Goal: Information Seeking & Learning: Learn about a topic

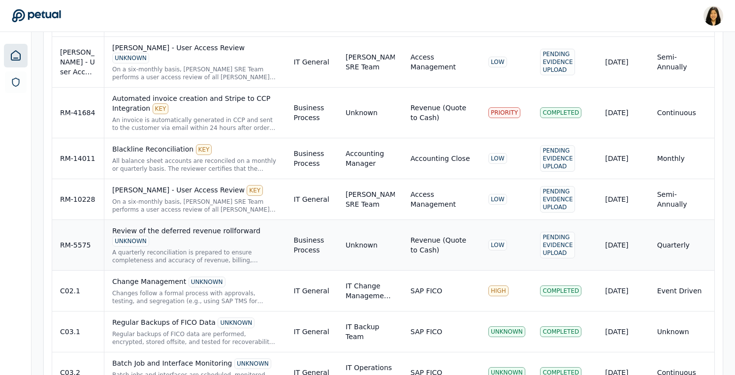
scroll to position [3326, 0]
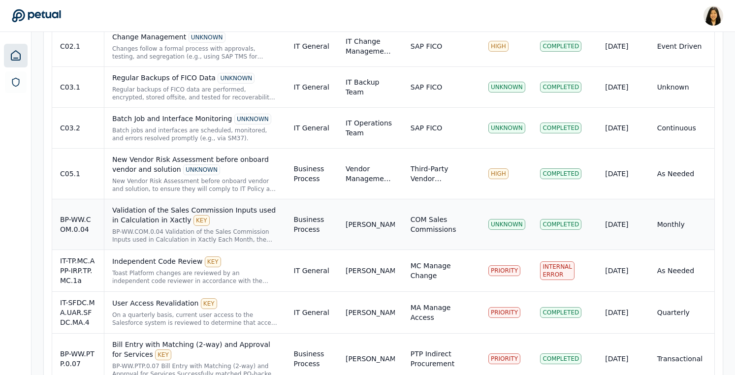
click at [446, 215] on div "COM Sales Commissions" at bounding box center [442, 225] width 62 height 20
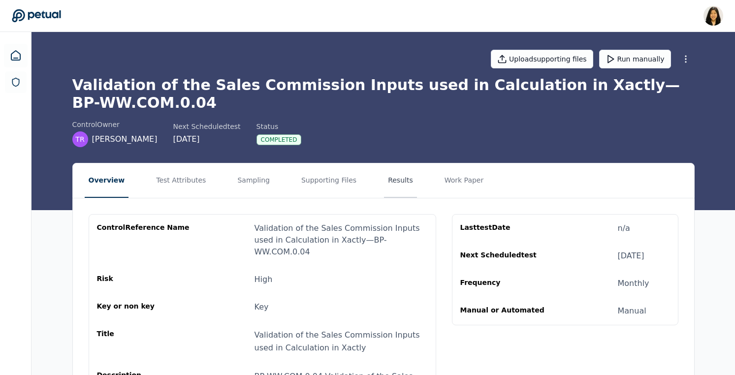
click at [385, 182] on button "Results" at bounding box center [400, 181] width 33 height 34
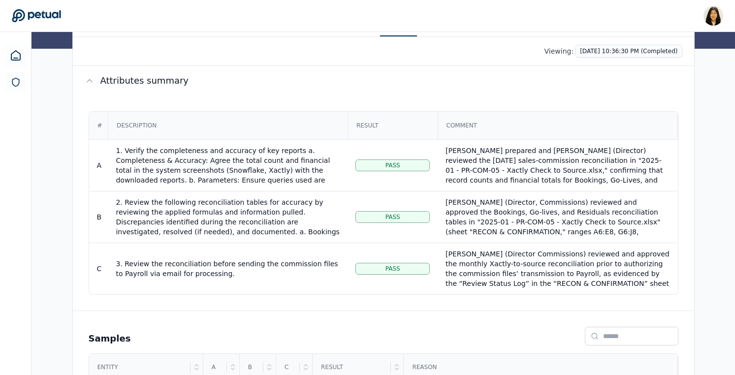
scroll to position [232, 0]
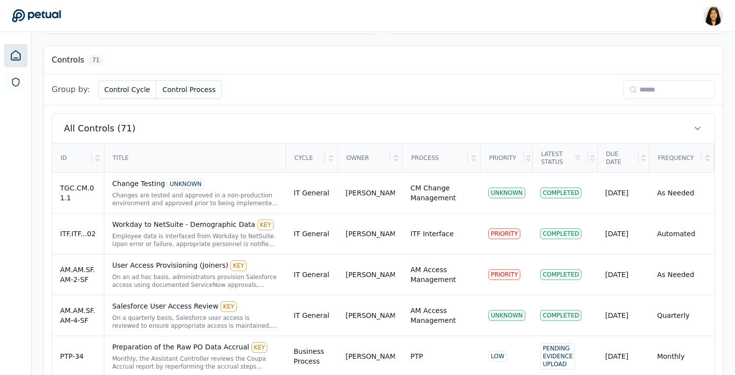
scroll to position [528, 0]
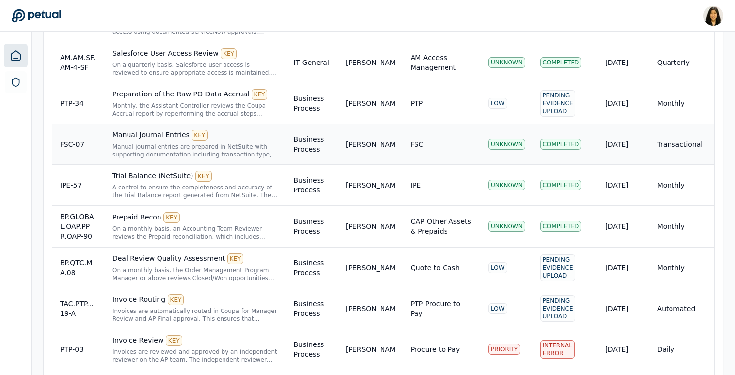
click at [433, 144] on div "FSC" at bounding box center [442, 144] width 62 height 10
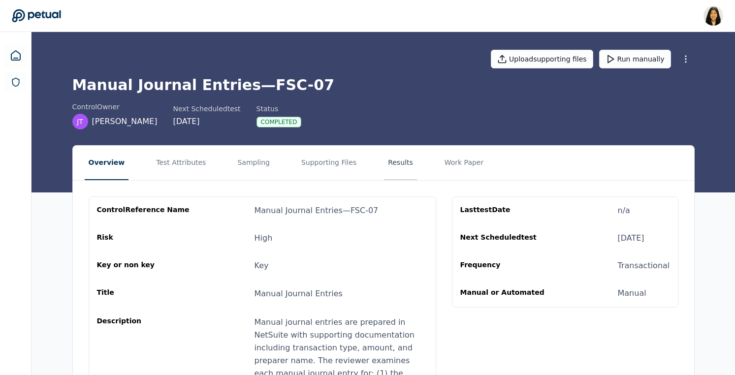
click at [384, 167] on button "Results" at bounding box center [400, 163] width 33 height 34
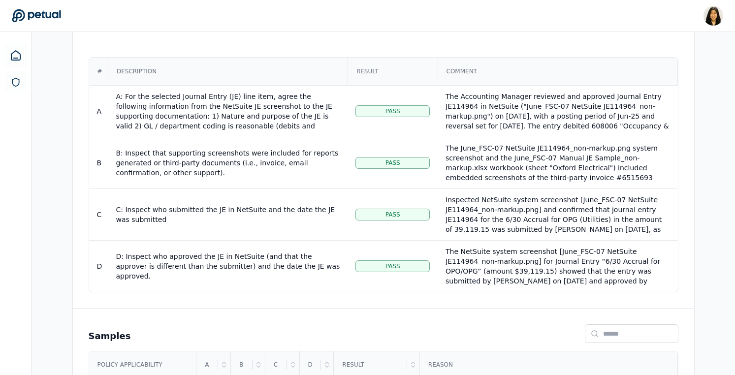
scroll to position [266, 0]
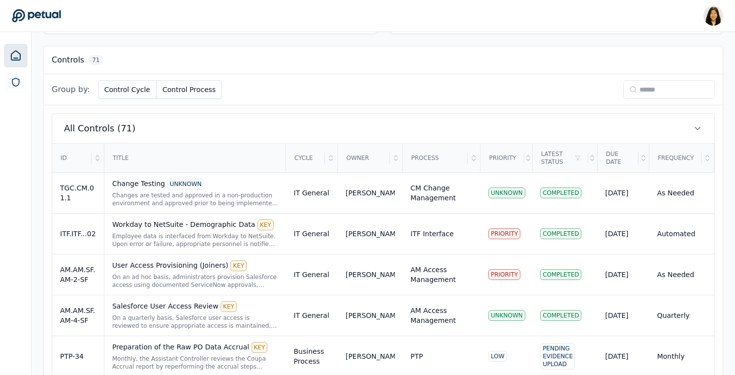
scroll to position [282, 0]
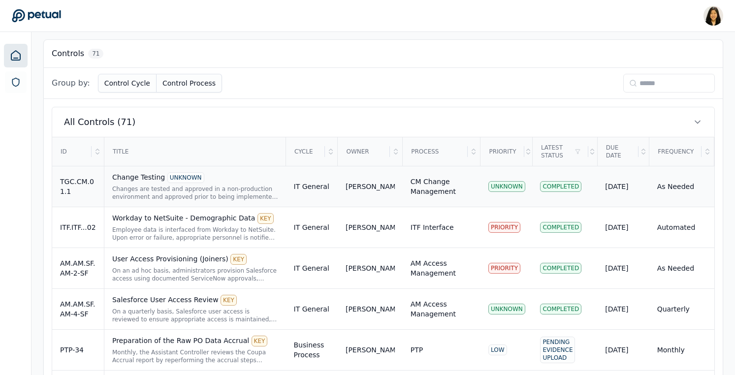
click at [452, 181] on div "CM Change Management" at bounding box center [442, 187] width 62 height 20
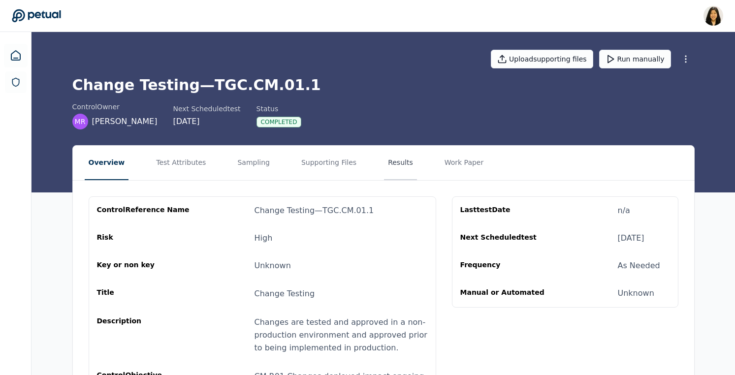
click at [398, 160] on button "Results" at bounding box center [400, 163] width 33 height 34
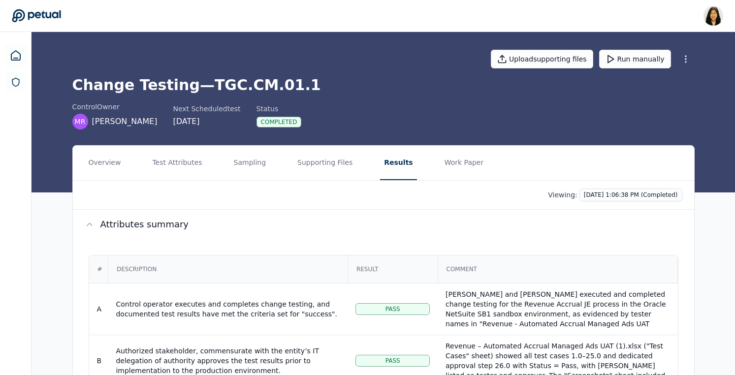
scroll to position [163, 0]
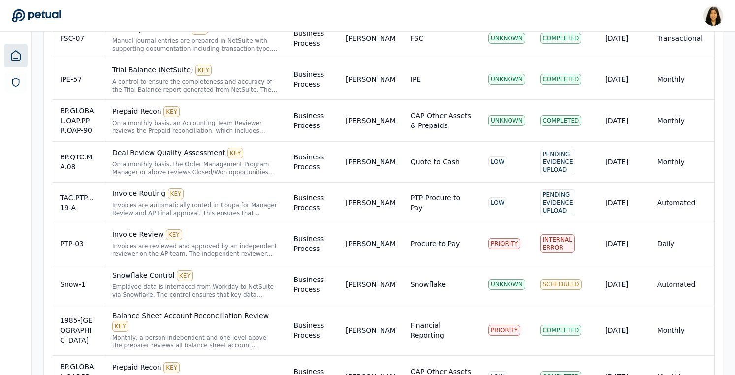
scroll to position [641, 0]
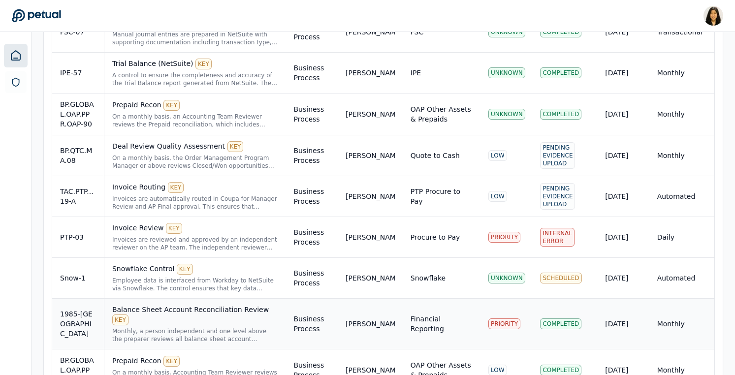
click at [373, 329] on div "[PERSON_NAME]" at bounding box center [370, 324] width 49 height 10
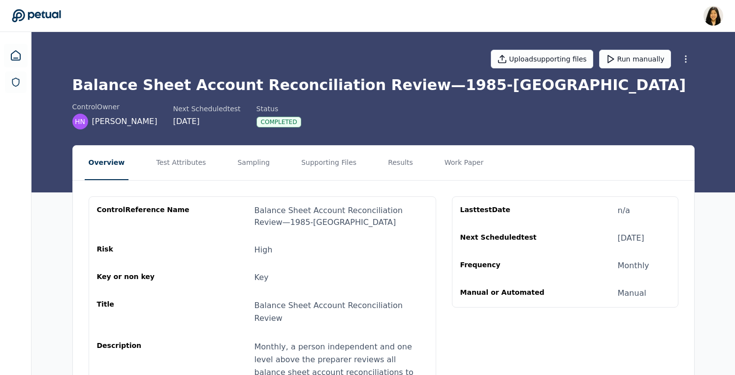
scroll to position [29, 0]
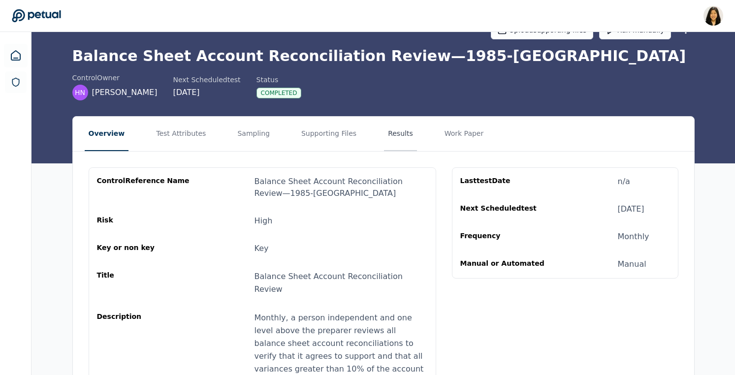
click at [396, 125] on button "Results" at bounding box center [400, 134] width 33 height 34
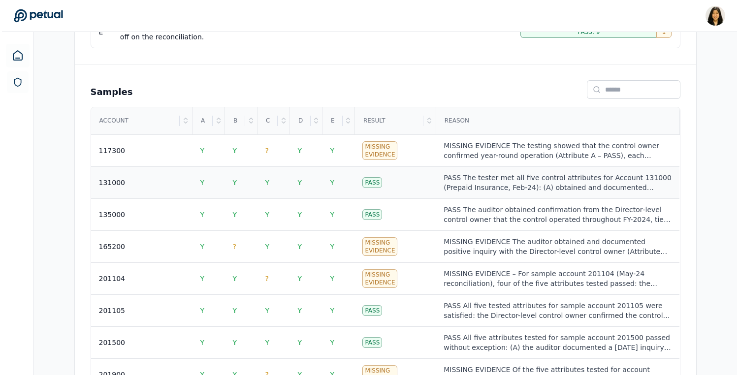
scroll to position [347, 0]
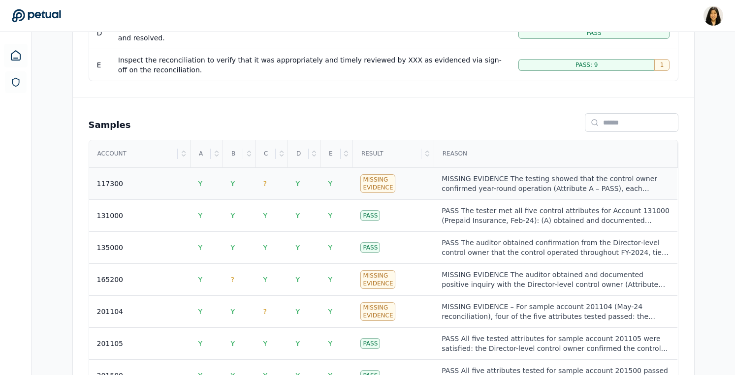
click at [405, 183] on td "Missing Evidence" at bounding box center [393, 184] width 81 height 32
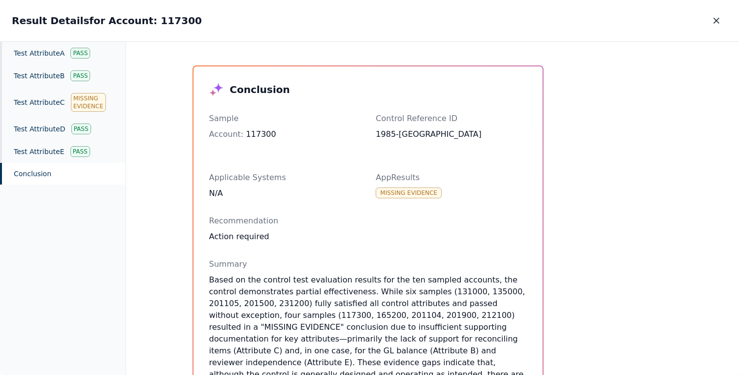
scroll to position [7, 0]
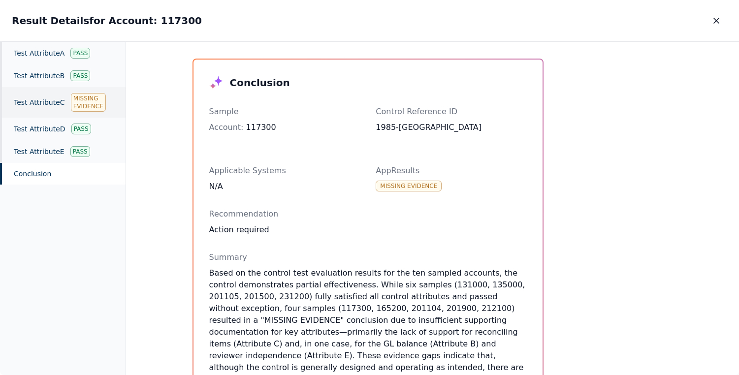
click at [87, 104] on div "Missing Evidence" at bounding box center [88, 102] width 35 height 19
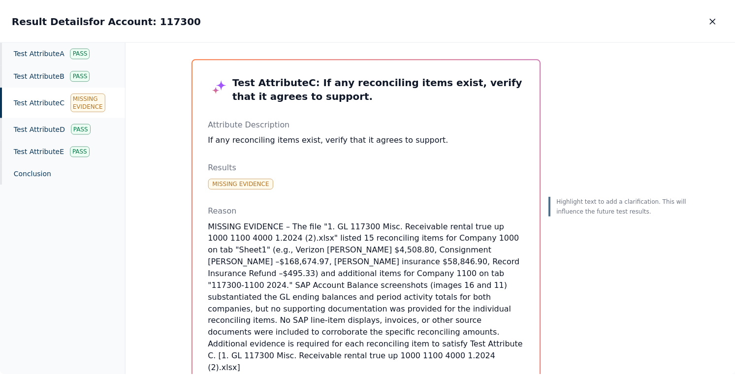
scroll to position [30, 0]
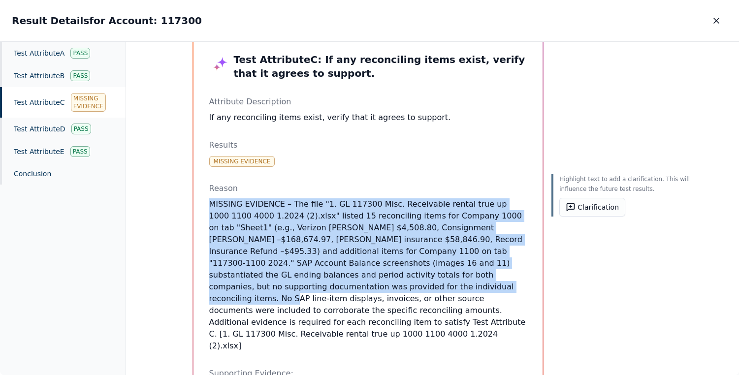
drag, startPoint x: 209, startPoint y: 206, endPoint x: 410, endPoint y: 284, distance: 216.0
click at [410, 284] on p "MISSING EVIDENCE – The file "1. GL 117300 Misc. Receivable rental true up 1000 …" at bounding box center [368, 275] width 318 height 154
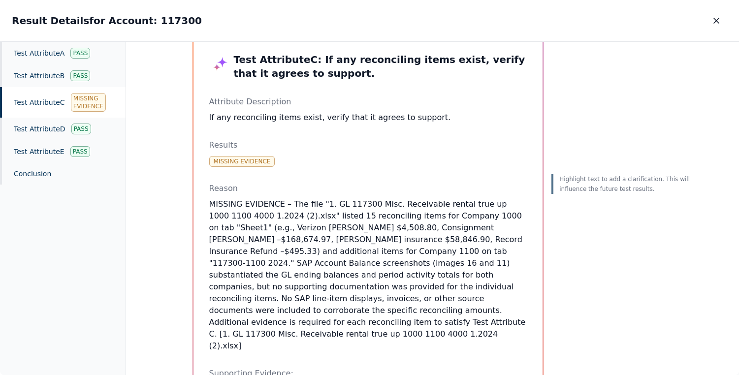
click at [491, 318] on p "MISSING EVIDENCE – The file "1. GL 117300 Misc. Receivable rental true up 1000 …" at bounding box center [368, 275] width 318 height 154
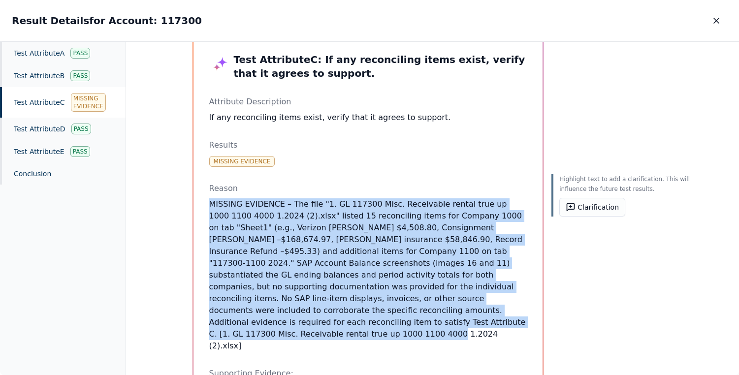
drag, startPoint x: 491, startPoint y: 324, endPoint x: 207, endPoint y: 198, distance: 310.9
click at [209, 198] on div "Reason MISSING EVIDENCE – The file "1. GL 117300 Misc. Receivable rental true u…" at bounding box center [368, 267] width 318 height 169
click at [716, 20] on icon "button" at bounding box center [716, 20] width 5 height 5
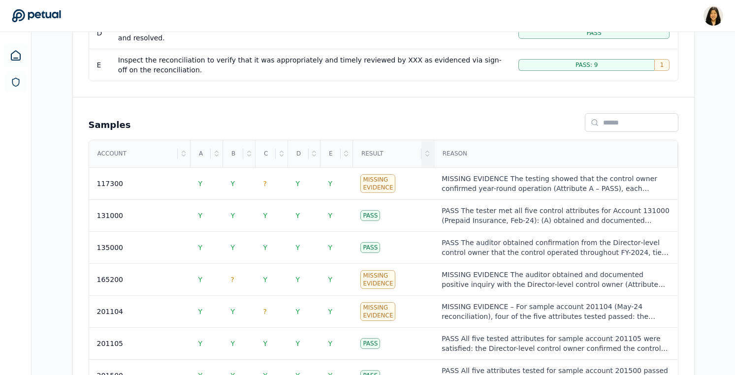
click at [430, 158] on div at bounding box center [428, 154] width 12 height 27
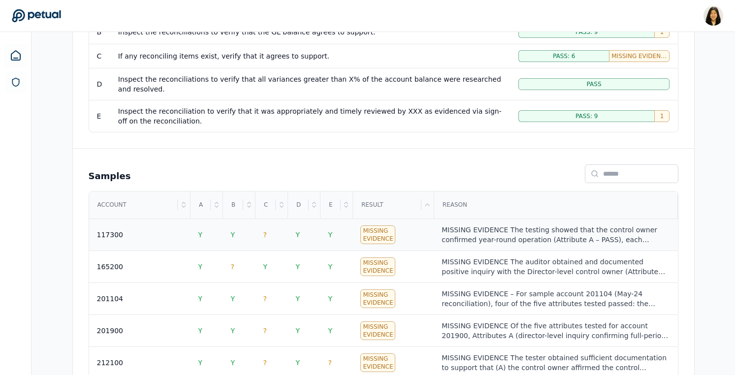
scroll to position [293, 0]
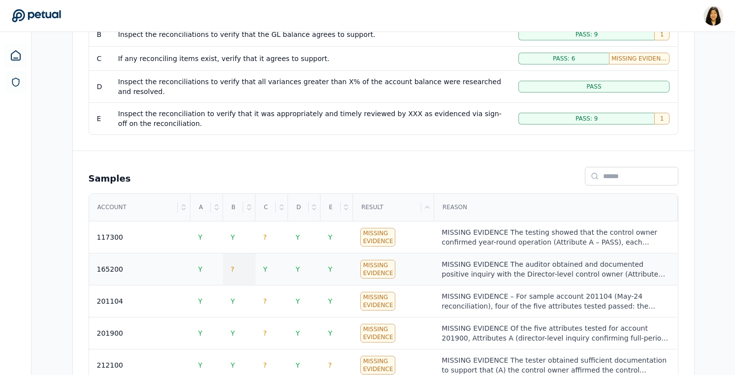
click at [232, 268] on span "?" at bounding box center [232, 269] width 3 height 8
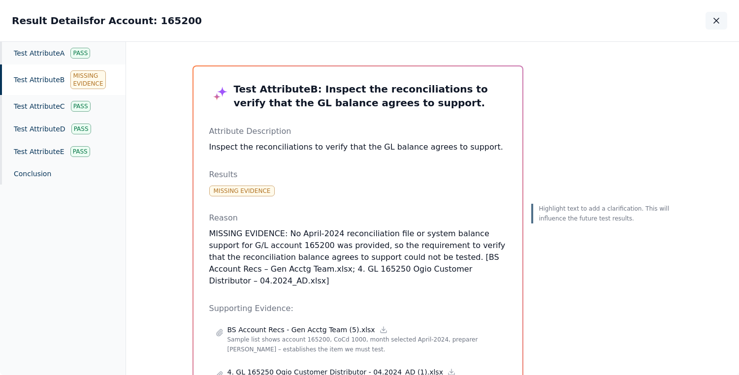
click at [715, 22] on icon "button" at bounding box center [716, 20] width 5 height 5
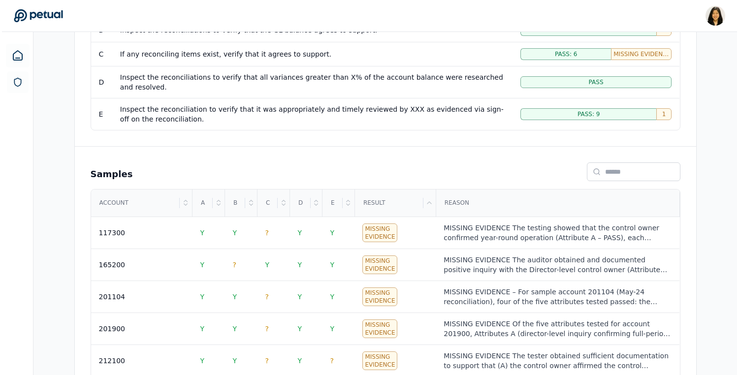
scroll to position [385, 0]
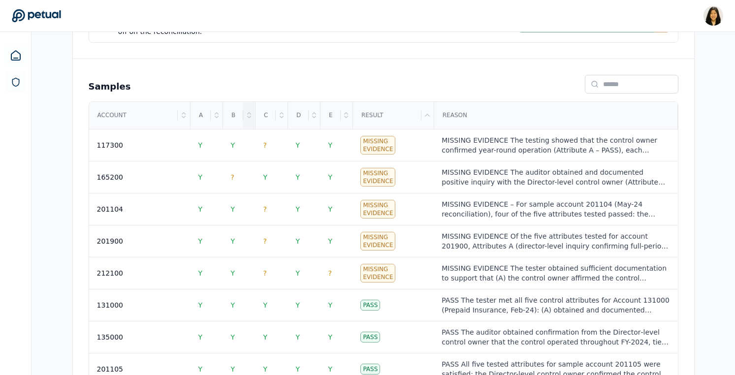
click at [250, 111] on icon at bounding box center [249, 115] width 8 height 8
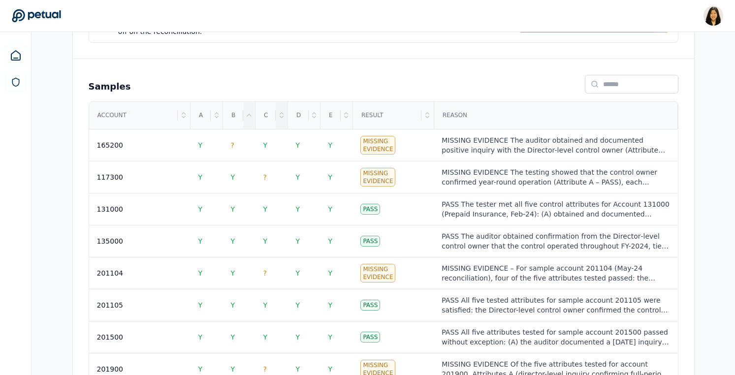
click at [284, 114] on icon at bounding box center [282, 115] width 8 height 8
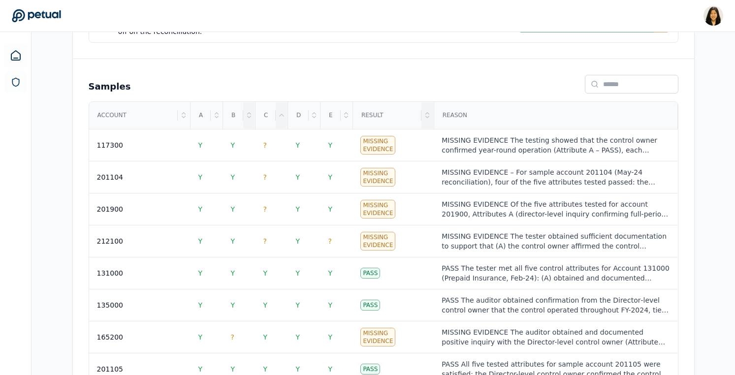
click at [424, 117] on icon at bounding box center [428, 115] width 8 height 8
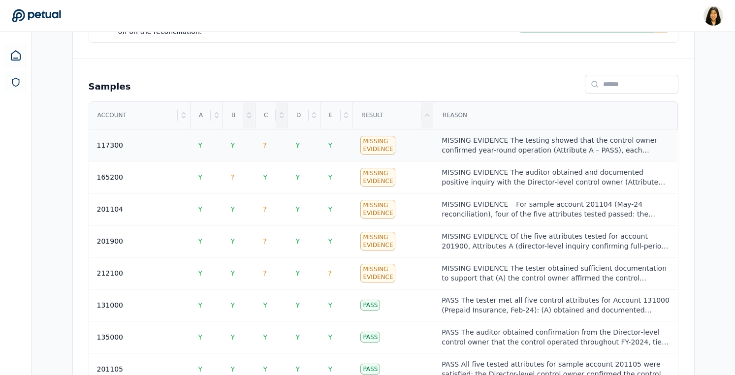
click at [559, 133] on td "MISSING EVIDENCE The testing showed that the control owner confirmed year-round…" at bounding box center [556, 146] width 244 height 32
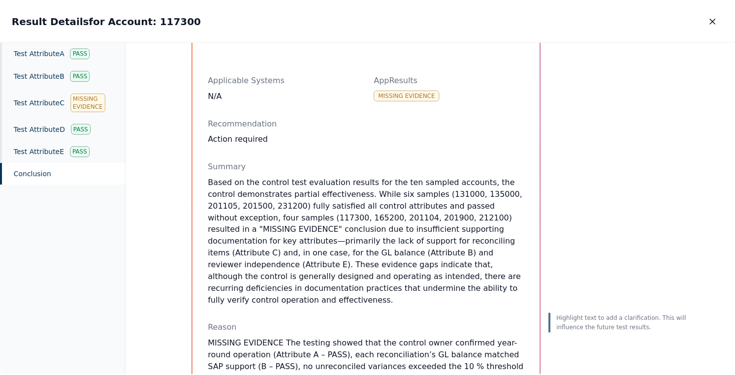
scroll to position [169, 0]
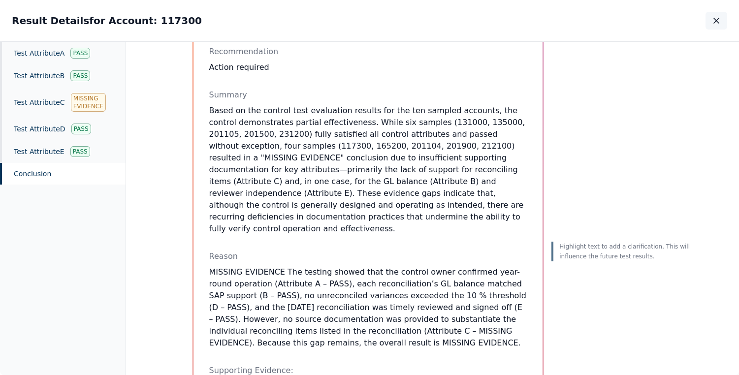
click at [714, 16] on icon "button" at bounding box center [717, 21] width 10 height 10
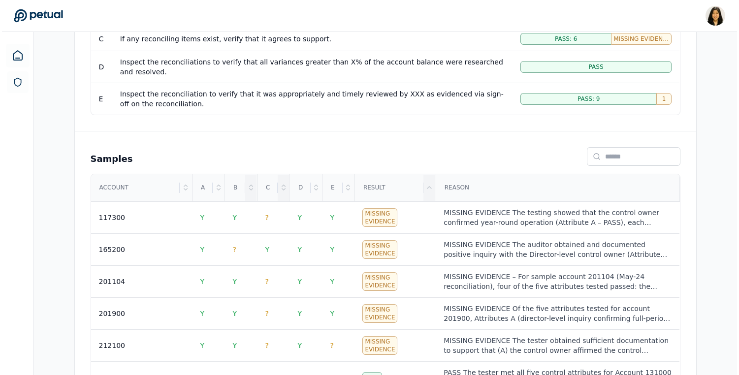
scroll to position [360, 0]
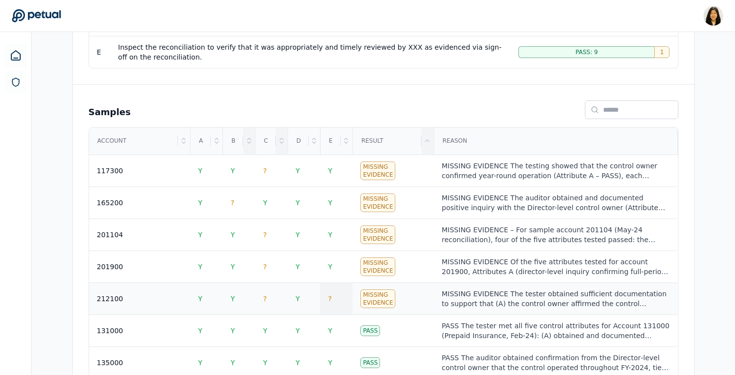
click at [335, 289] on td "?" at bounding box center [336, 299] width 33 height 32
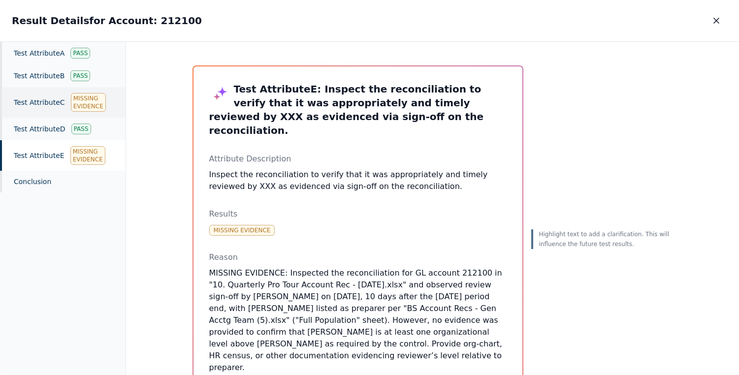
click at [90, 98] on div "Missing Evidence" at bounding box center [88, 102] width 35 height 19
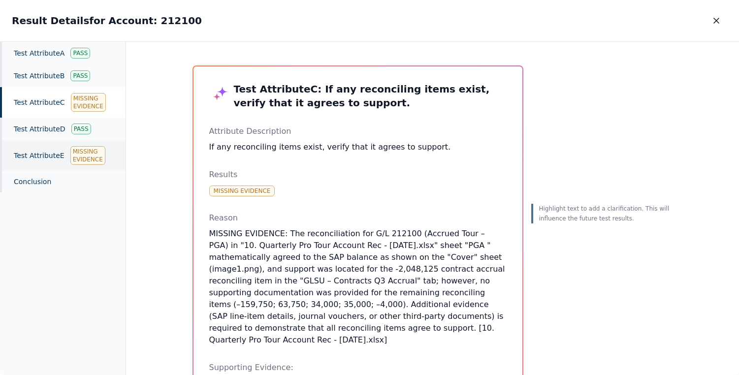
click at [99, 153] on div "Missing Evidence" at bounding box center [87, 155] width 35 height 19
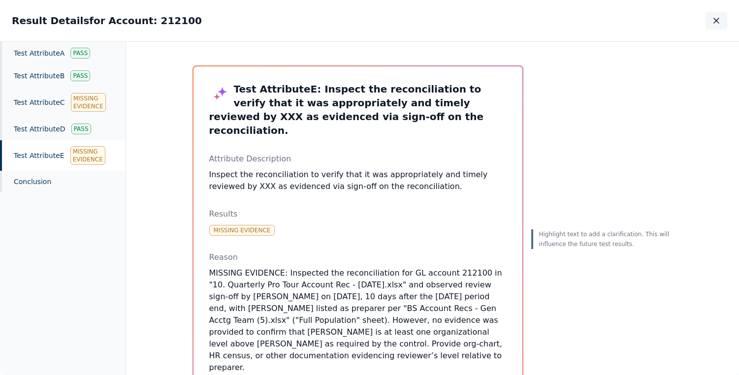
click at [718, 17] on icon "button" at bounding box center [717, 21] width 10 height 10
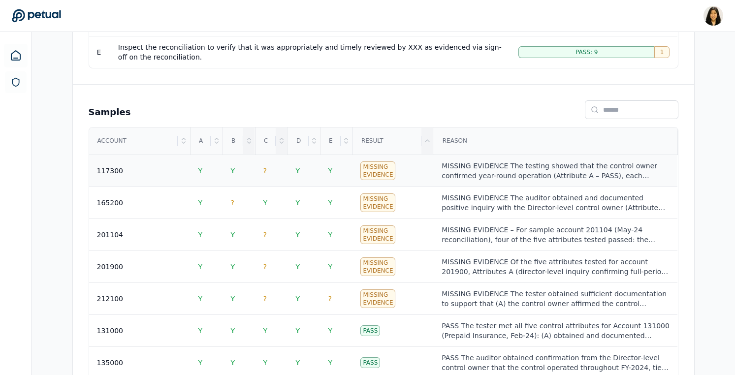
click at [409, 174] on td "Missing Evidence" at bounding box center [393, 171] width 81 height 32
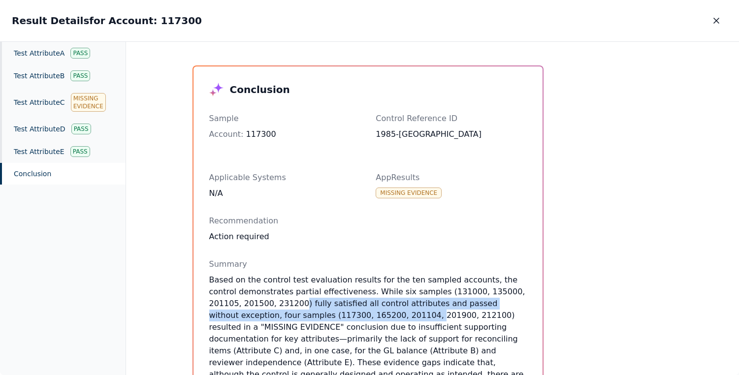
drag, startPoint x: 296, startPoint y: 304, endPoint x: 388, endPoint y: 308, distance: 91.7
click at [388, 312] on p "Based on the control test evaluation results for the ten sampled accounts, the …" at bounding box center [368, 339] width 318 height 130
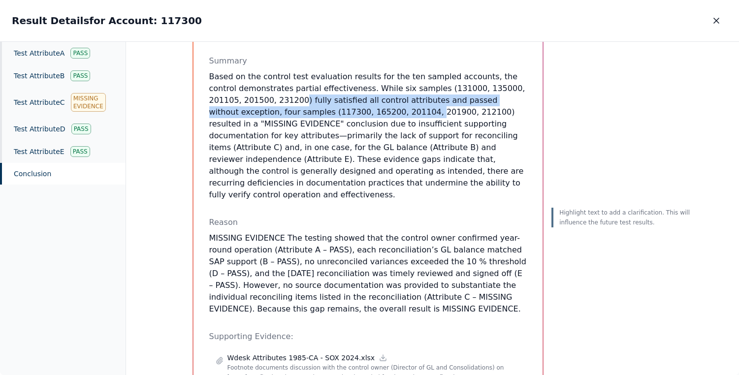
scroll to position [229, 0]
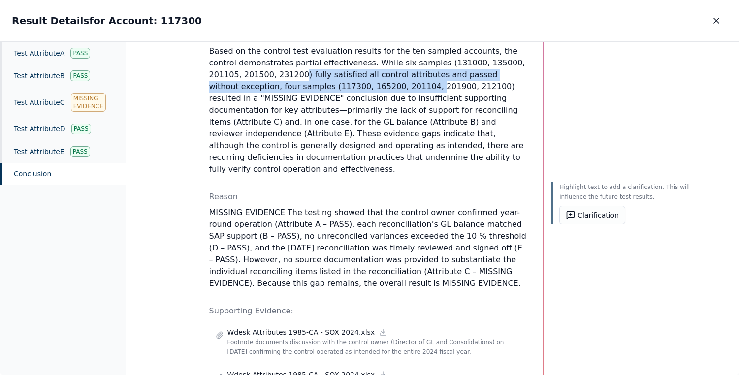
drag, startPoint x: 309, startPoint y: 238, endPoint x: 351, endPoint y: 293, distance: 68.9
click at [713, 21] on icon "button" at bounding box center [717, 21] width 10 height 10
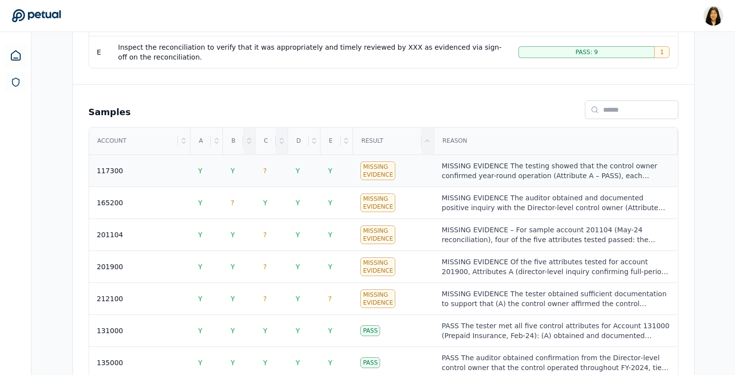
click at [558, 171] on div "MISSING EVIDENCE The testing showed that the control owner confirmed year-round…" at bounding box center [556, 171] width 228 height 20
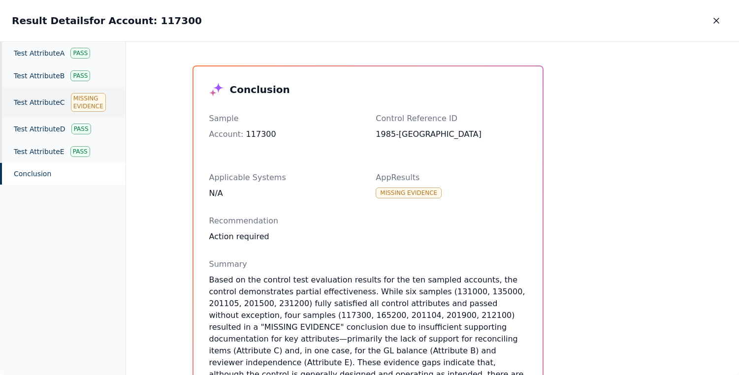
click at [49, 108] on div "Test Attribute C Missing Evidence" at bounding box center [63, 102] width 126 height 31
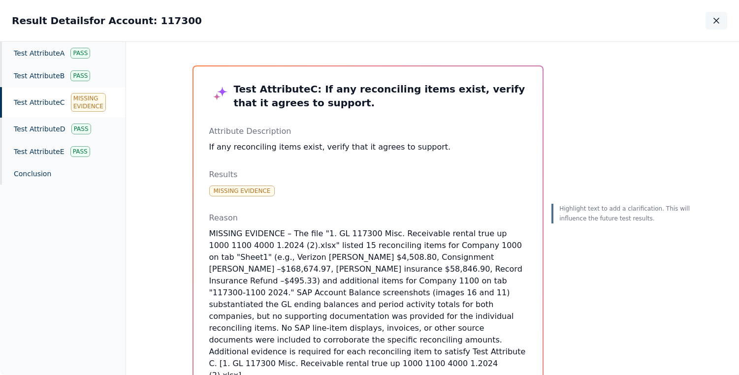
click at [712, 21] on icon "button" at bounding box center [717, 21] width 10 height 10
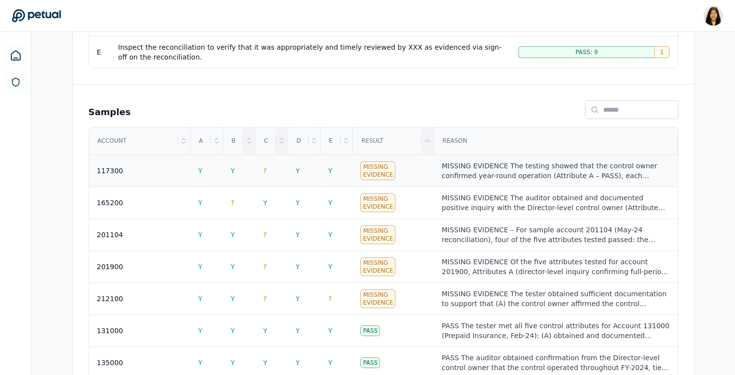
click at [542, 167] on div "MISSING EVIDENCE The testing showed that the control owner confirmed year-round…" at bounding box center [556, 171] width 228 height 20
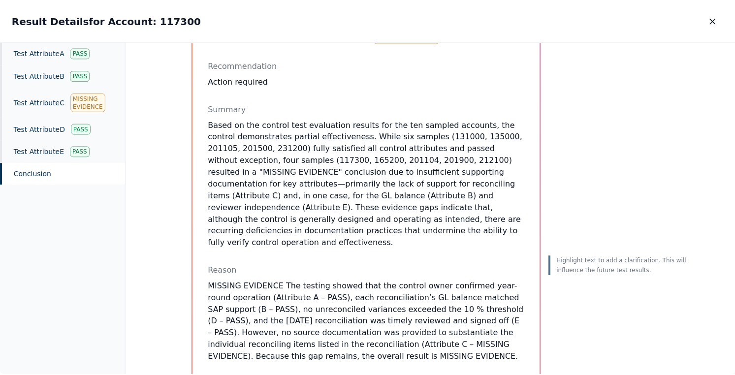
scroll to position [255, 0]
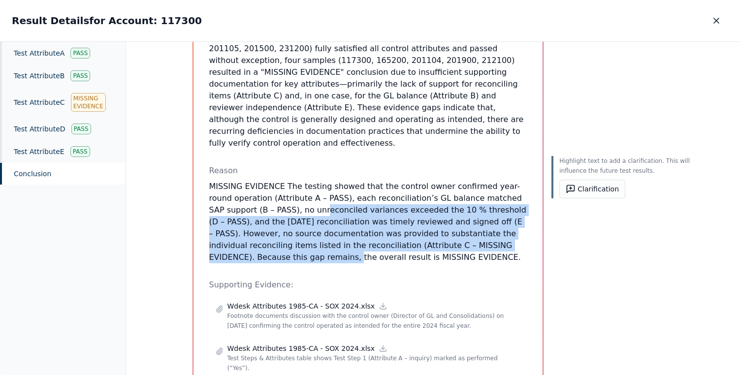
drag, startPoint x: 319, startPoint y: 211, endPoint x: 328, endPoint y: 250, distance: 39.9
click at [328, 250] on p "MISSING EVIDENCE The testing showed that the control owner confirmed year-round…" at bounding box center [368, 222] width 318 height 83
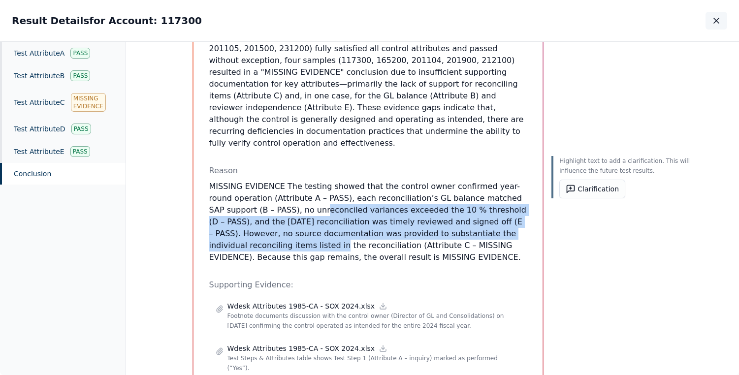
click at [717, 18] on icon "button" at bounding box center [717, 21] width 10 height 10
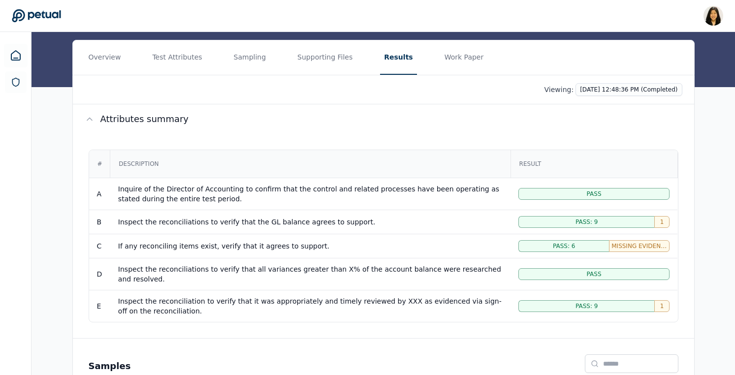
scroll to position [66, 0]
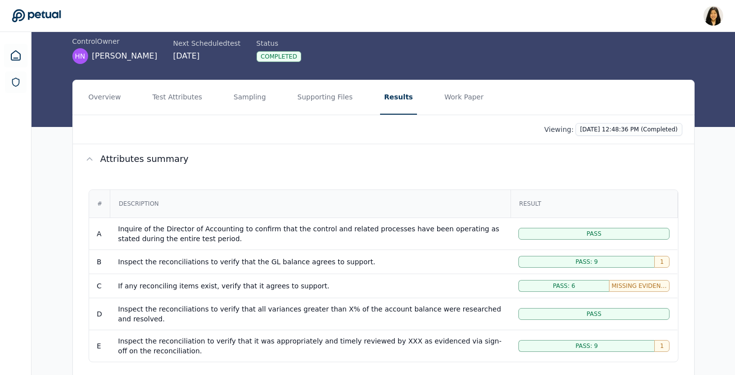
click at [601, 277] on td "Pass: 6 Missing Evidence: 4" at bounding box center [594, 286] width 167 height 24
click at [601, 284] on div "Pass: 6" at bounding box center [564, 286] width 91 height 12
click at [625, 258] on div "Pass: 9" at bounding box center [587, 262] width 136 height 12
click at [462, 267] on td "Inspect the reconciliations to verify that the GL balance agrees to support." at bounding box center [310, 262] width 400 height 24
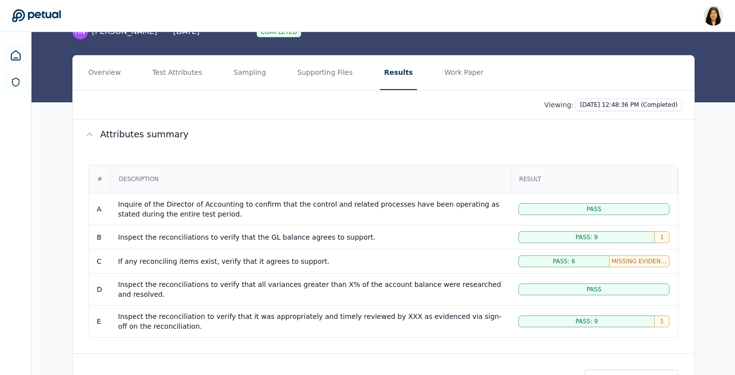
scroll to position [105, 0]
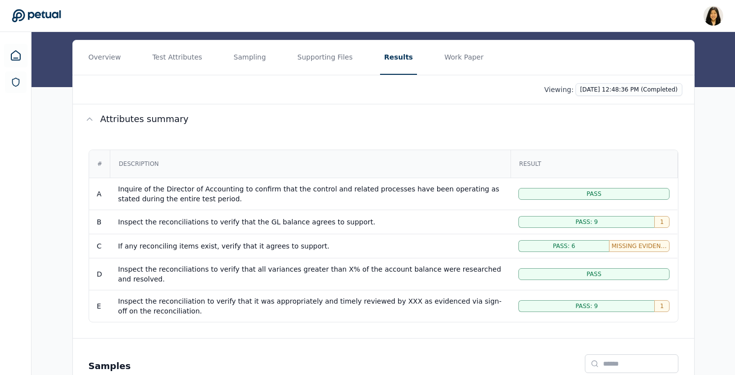
click at [457, 227] on td "Inspect the reconciliations to verify that the GL balance agrees to support." at bounding box center [310, 222] width 400 height 24
click at [458, 227] on td "Inspect the reconciliations to verify that the GL balance agrees to support." at bounding box center [310, 222] width 400 height 24
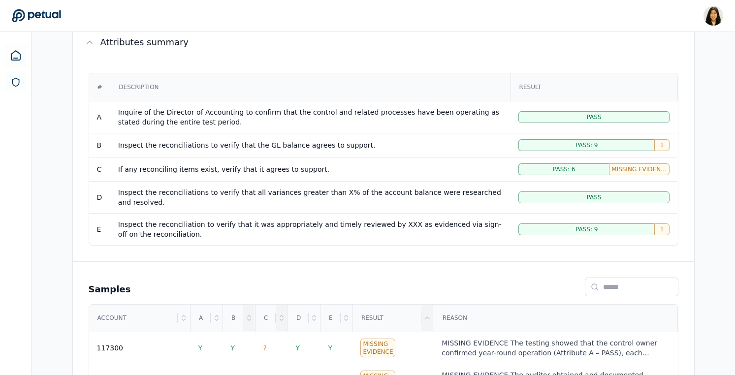
scroll to position [266, 0]
